Goal: Information Seeking & Learning: Learn about a topic

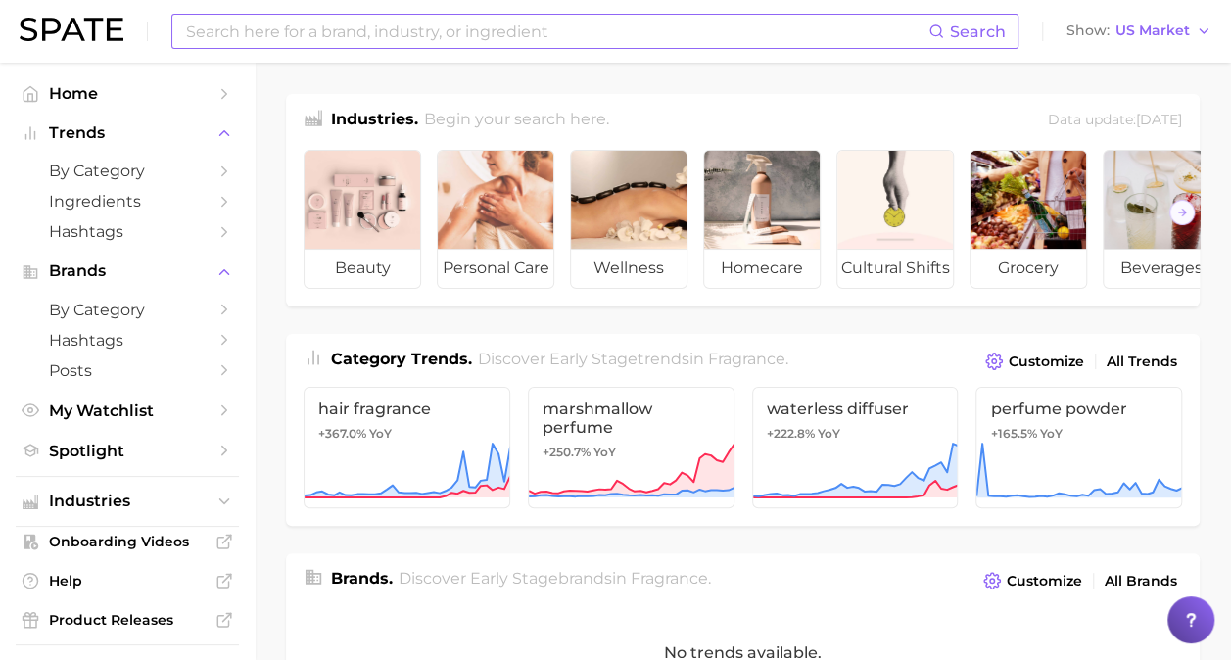
click at [568, 48] on div "Search" at bounding box center [594, 31] width 847 height 35
click at [552, 43] on input at bounding box center [556, 31] width 744 height 33
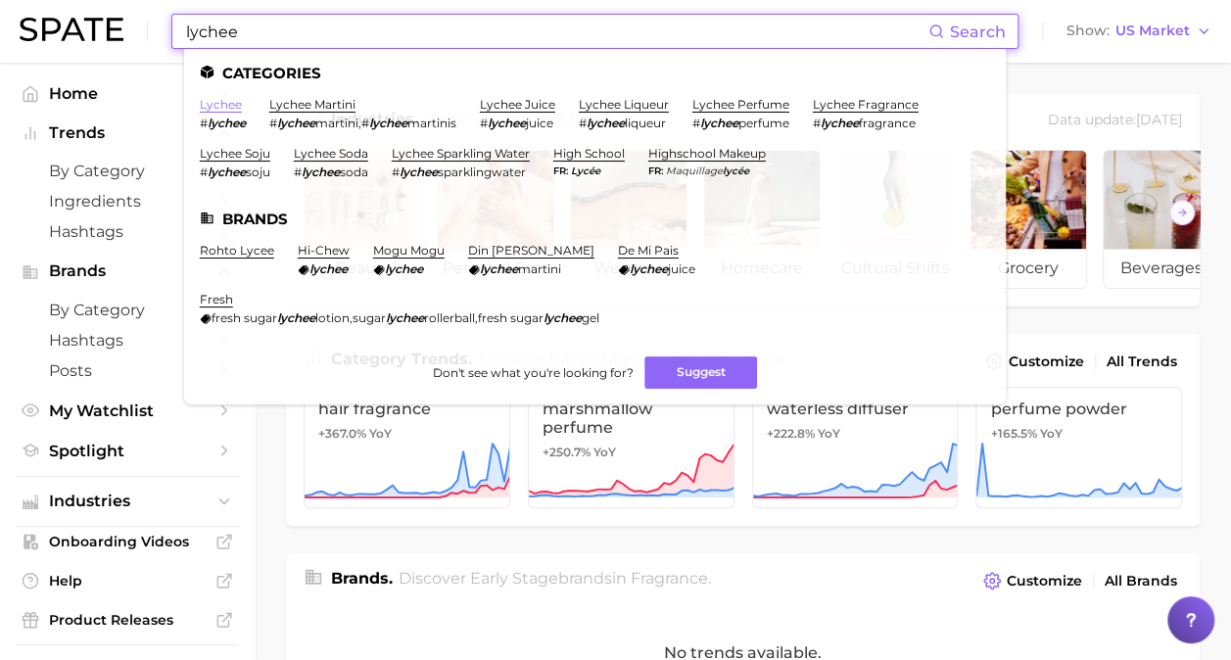
type input "lychee"
click at [219, 99] on link "lychee" at bounding box center [221, 104] width 42 height 15
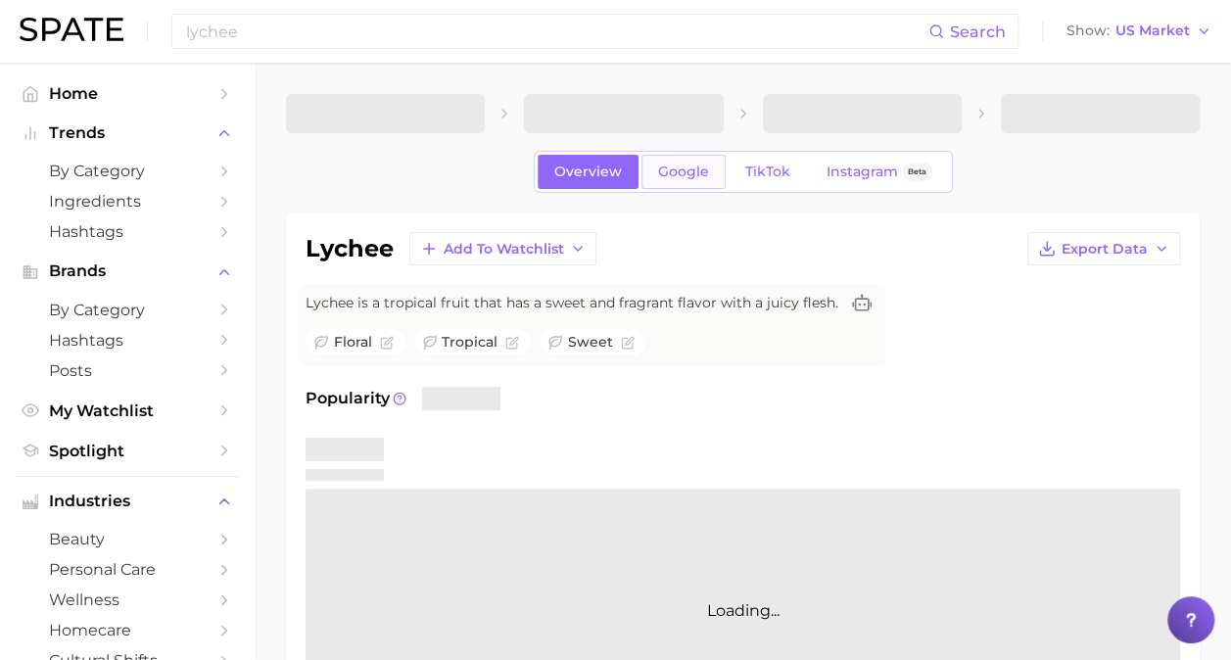
click at [680, 179] on link "Google" at bounding box center [683, 172] width 84 height 34
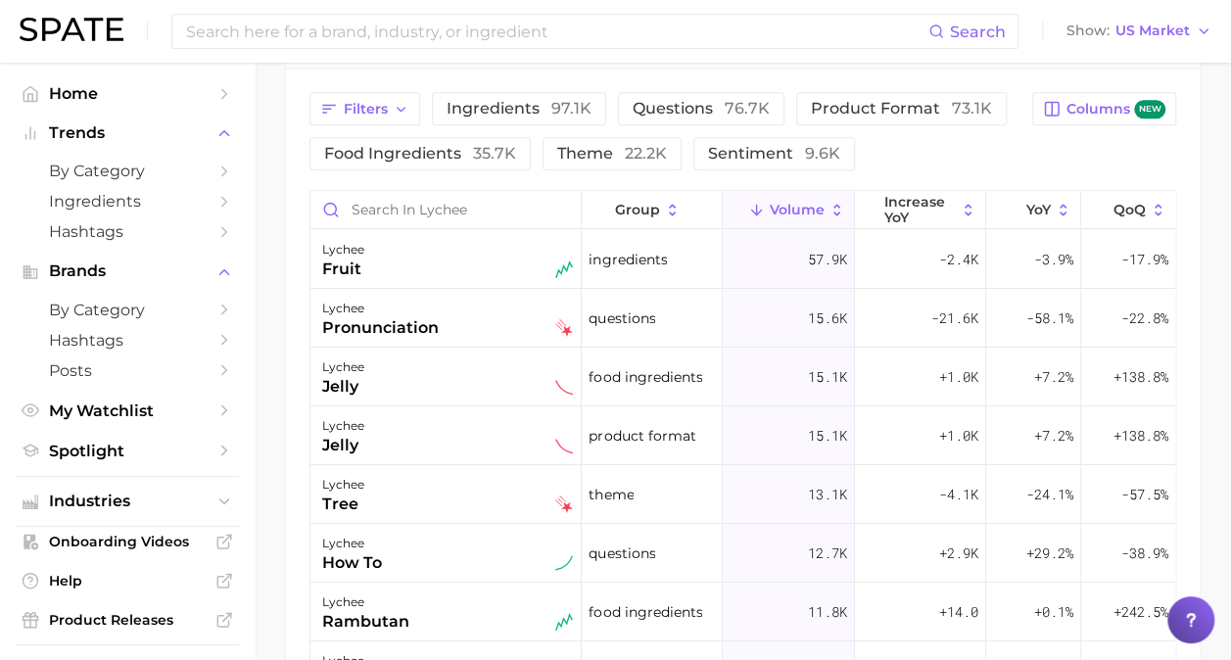
scroll to position [1072, 0]
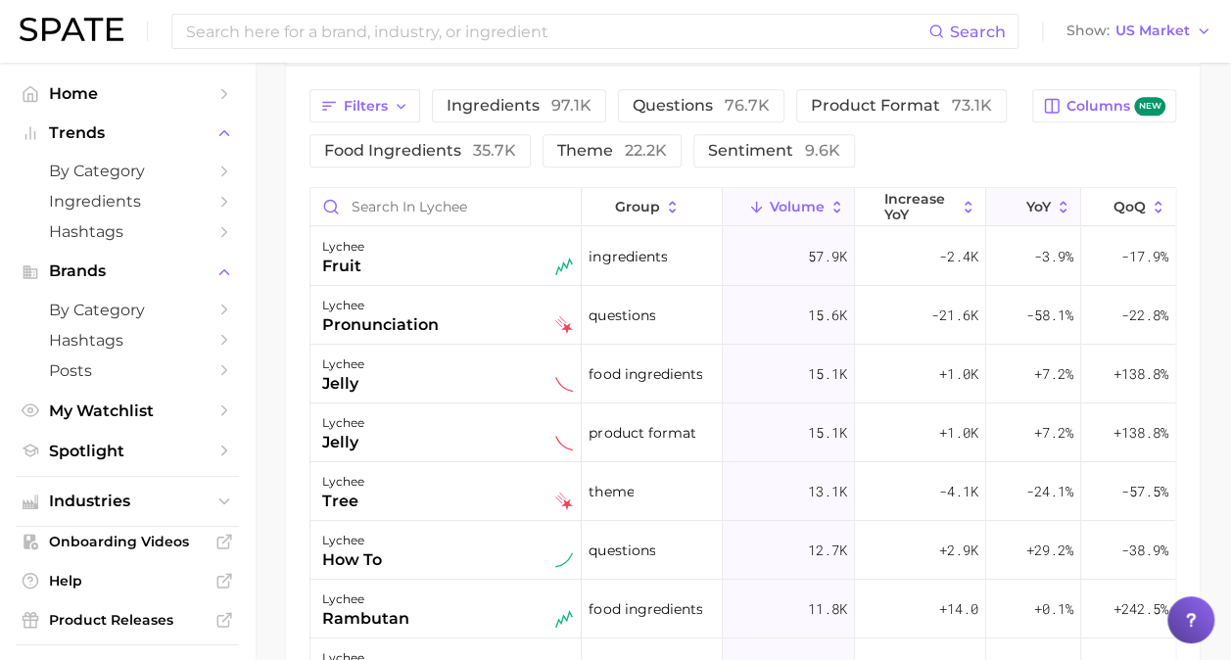
click at [1042, 199] on span "YoY" at bounding box center [1038, 207] width 24 height 16
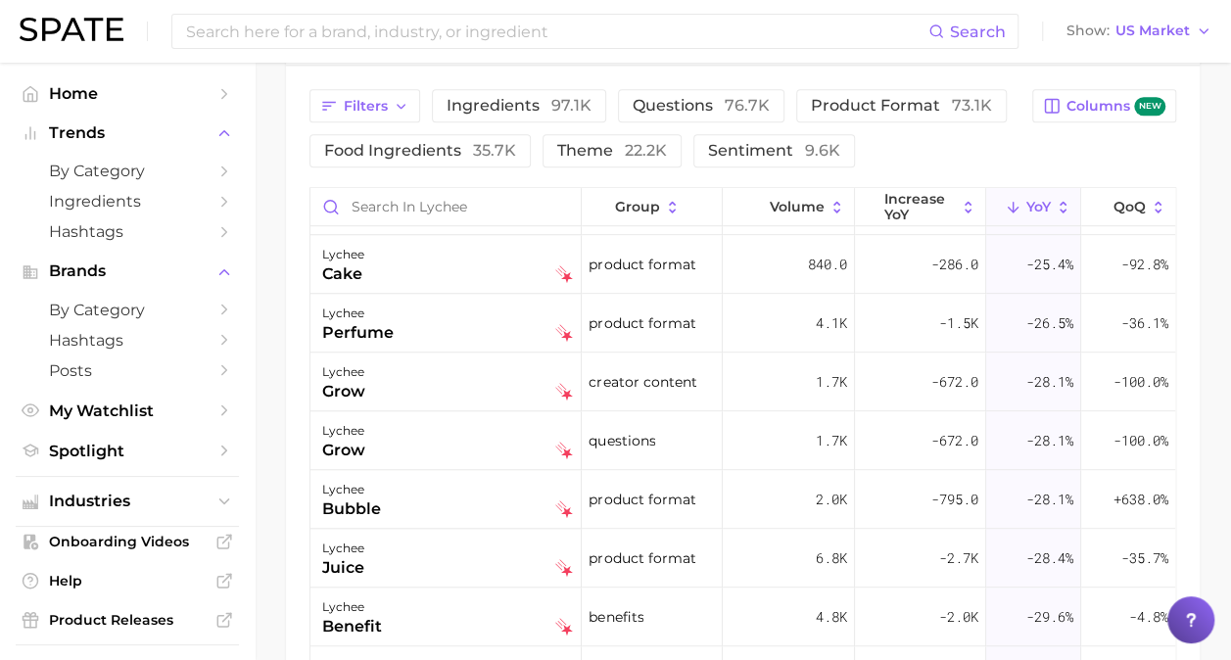
scroll to position [4426, 0]
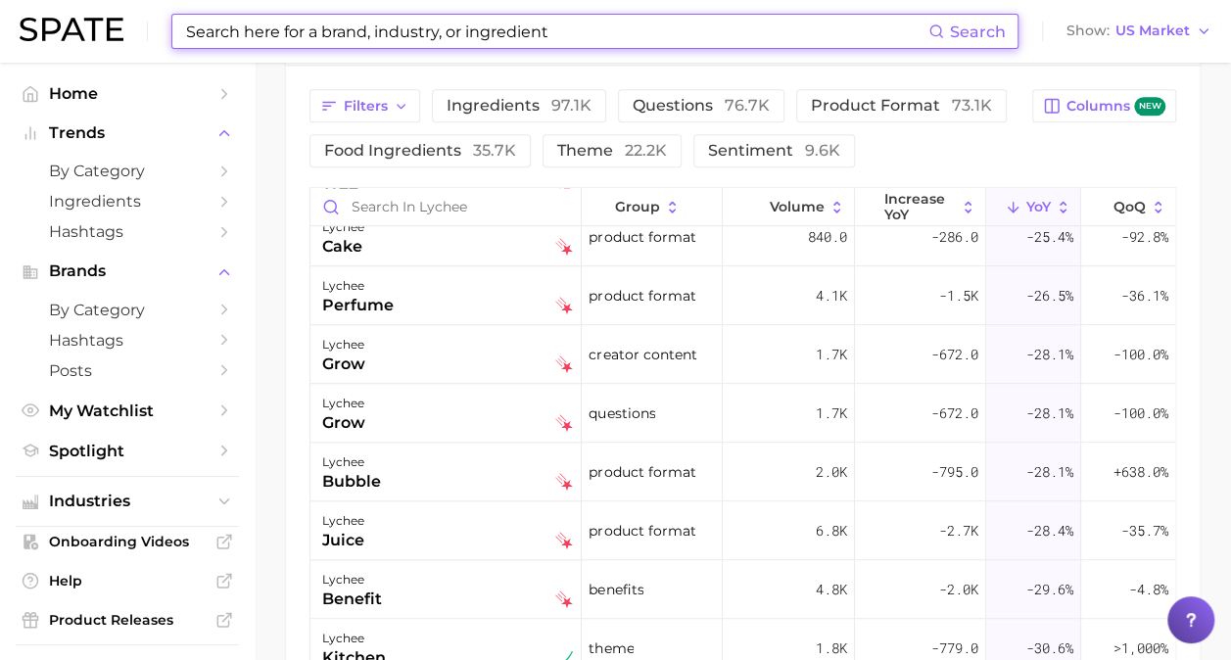
click at [571, 34] on input at bounding box center [556, 31] width 744 height 33
click at [409, 31] on input at bounding box center [556, 31] width 744 height 33
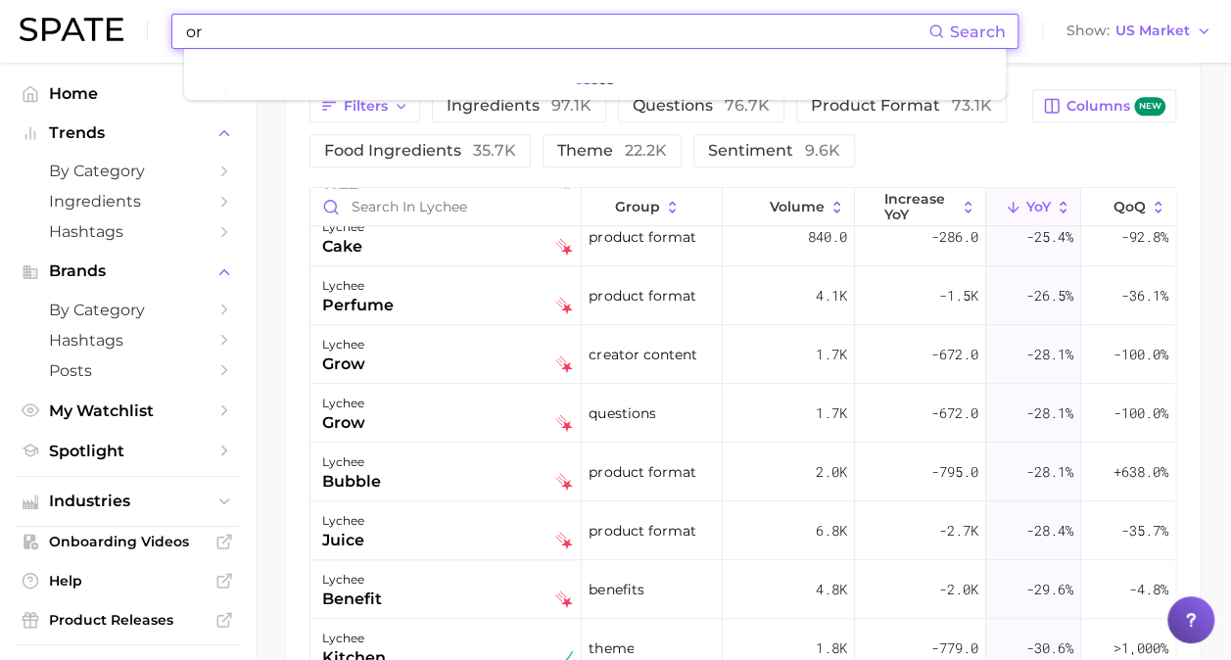
type input "o"
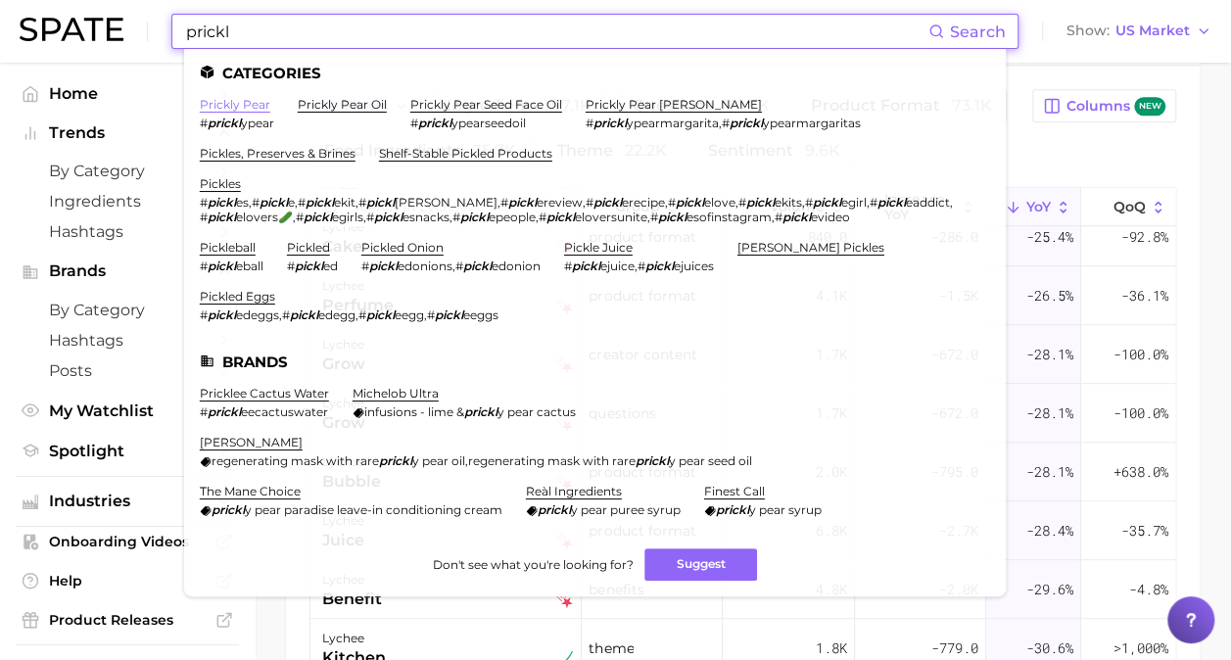
type input "prickl"
click at [237, 101] on link "prickly pear" at bounding box center [235, 104] width 70 height 15
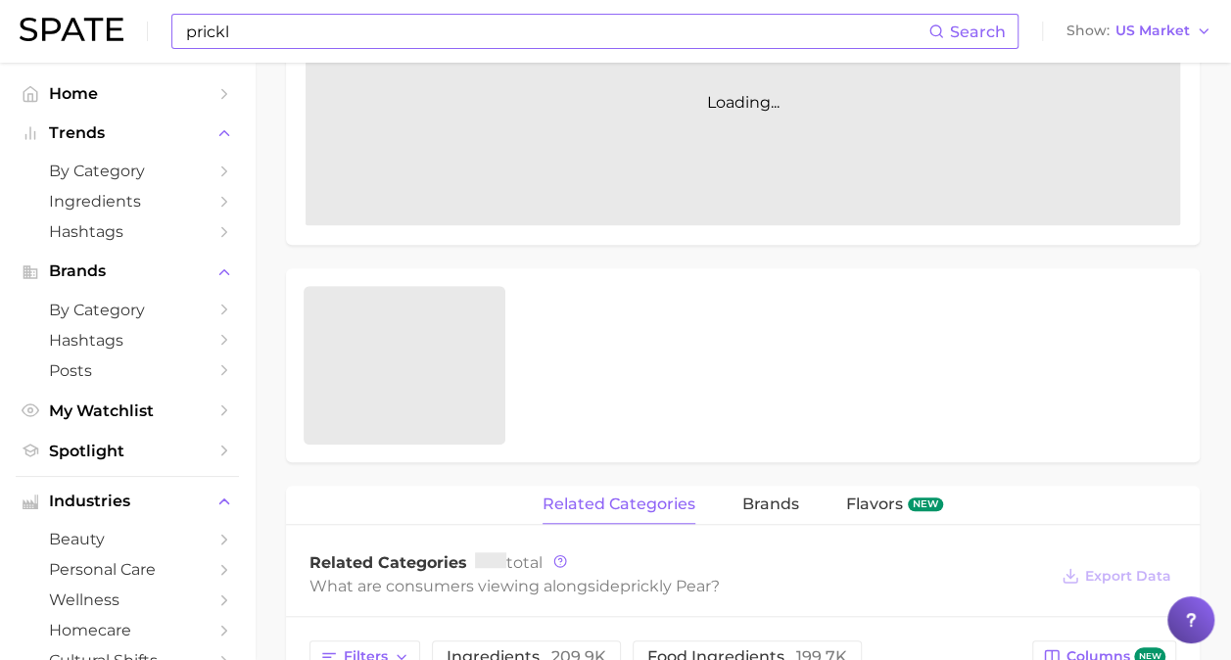
scroll to position [542, 0]
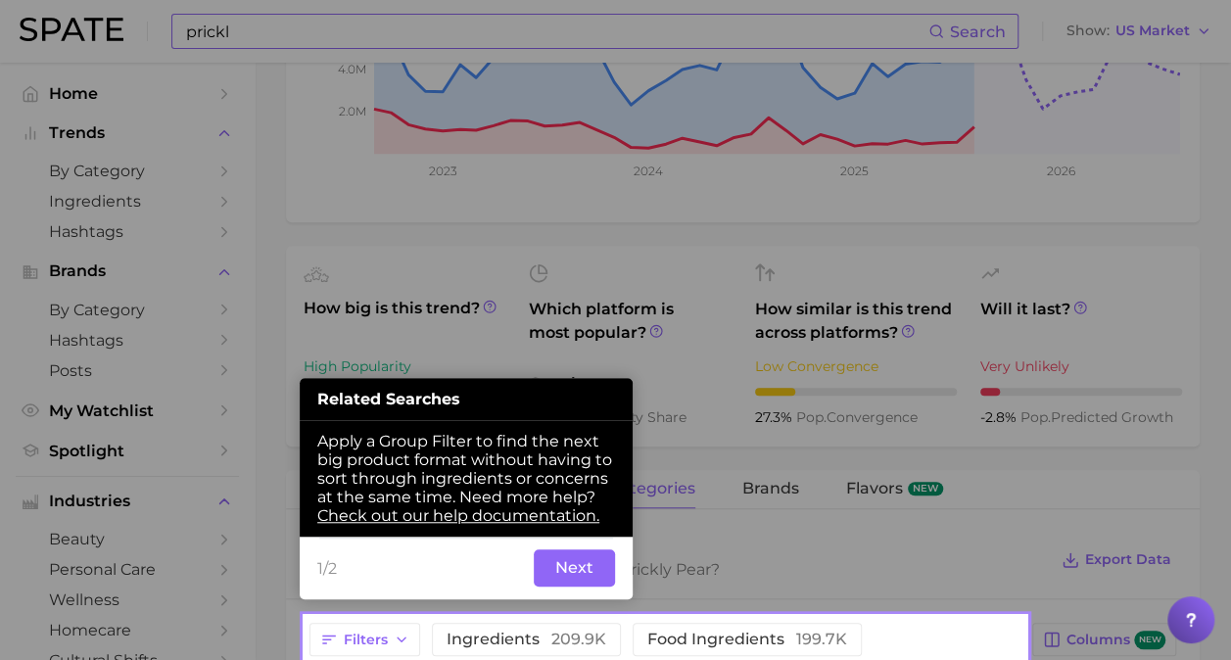
click at [564, 570] on button "Next" at bounding box center [574, 567] width 81 height 37
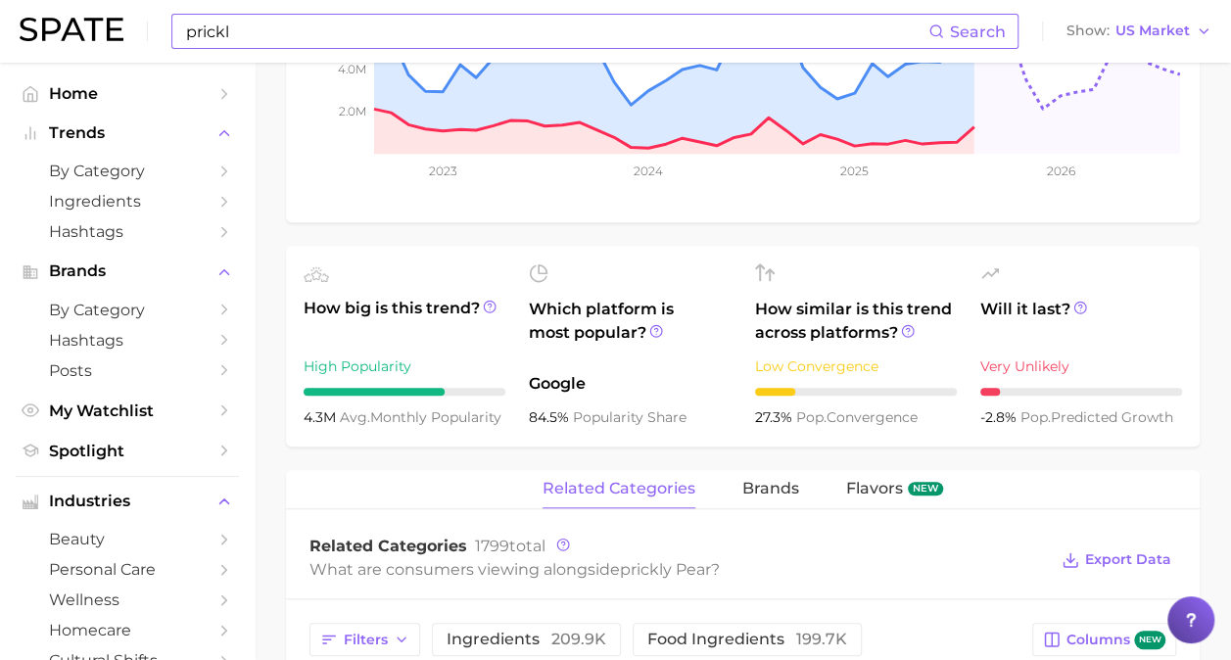
scroll to position [1050, 0]
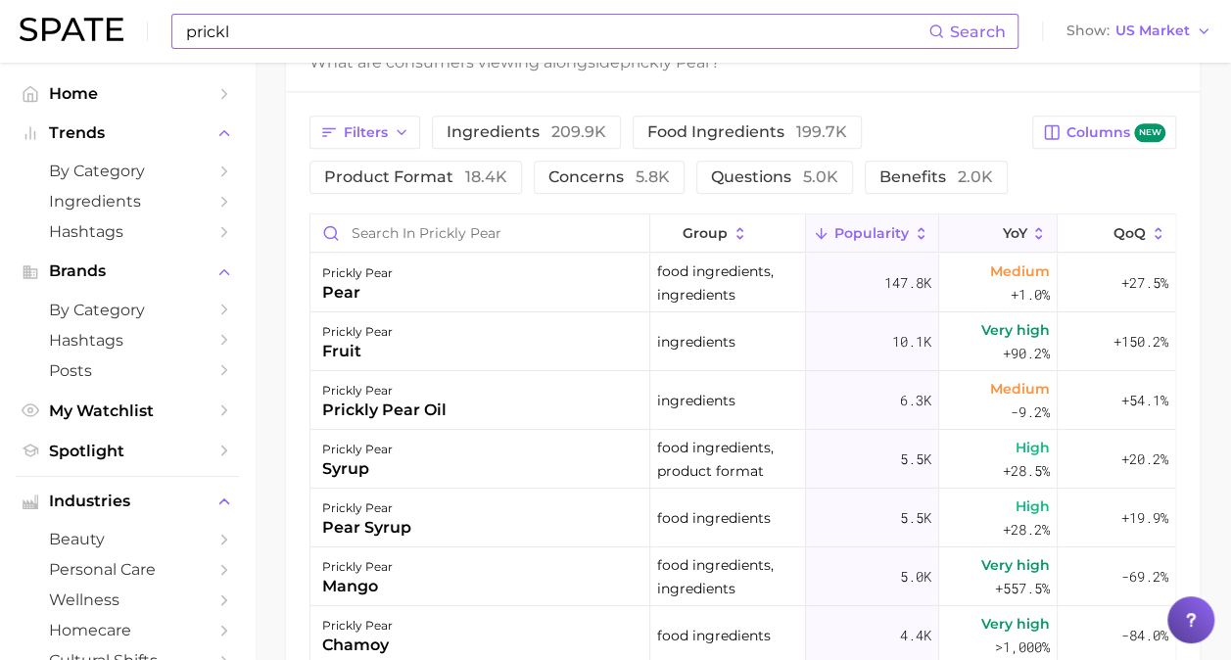
click at [1002, 229] on span "YoY" at bounding box center [1014, 233] width 24 height 16
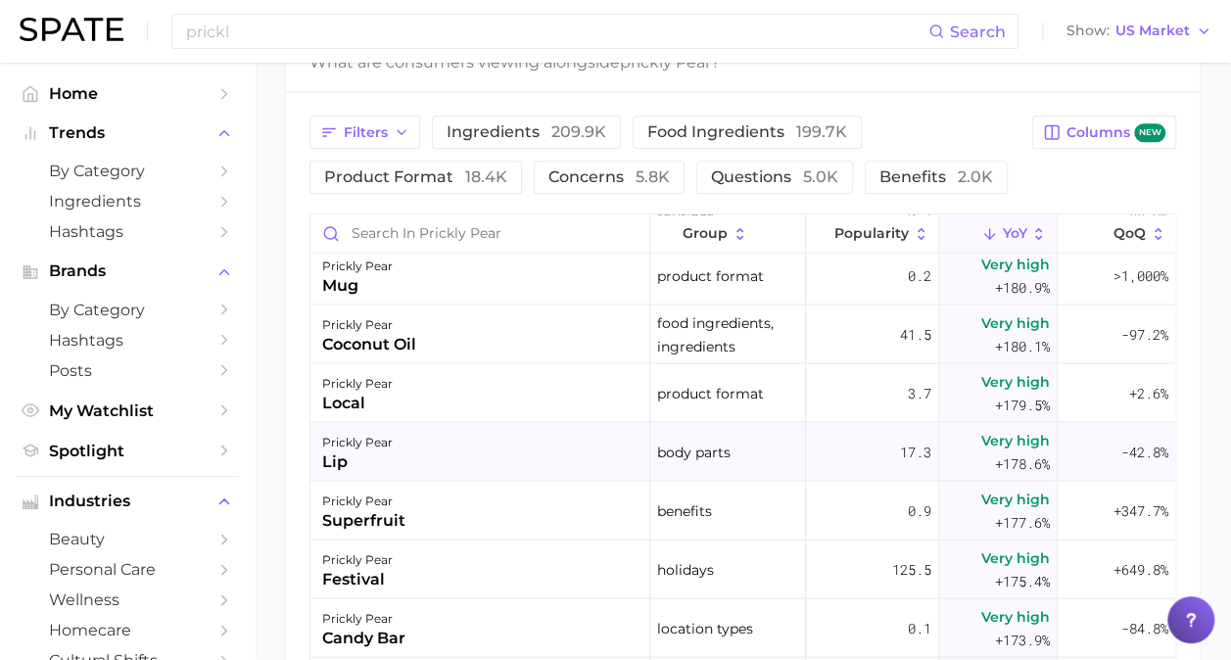
scroll to position [16625, 0]
